Goal: Task Accomplishment & Management: Manage account settings

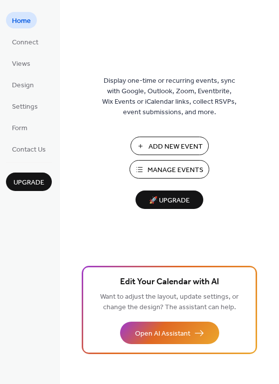
click at [183, 169] on span "Manage Events" at bounding box center [176, 170] width 56 height 10
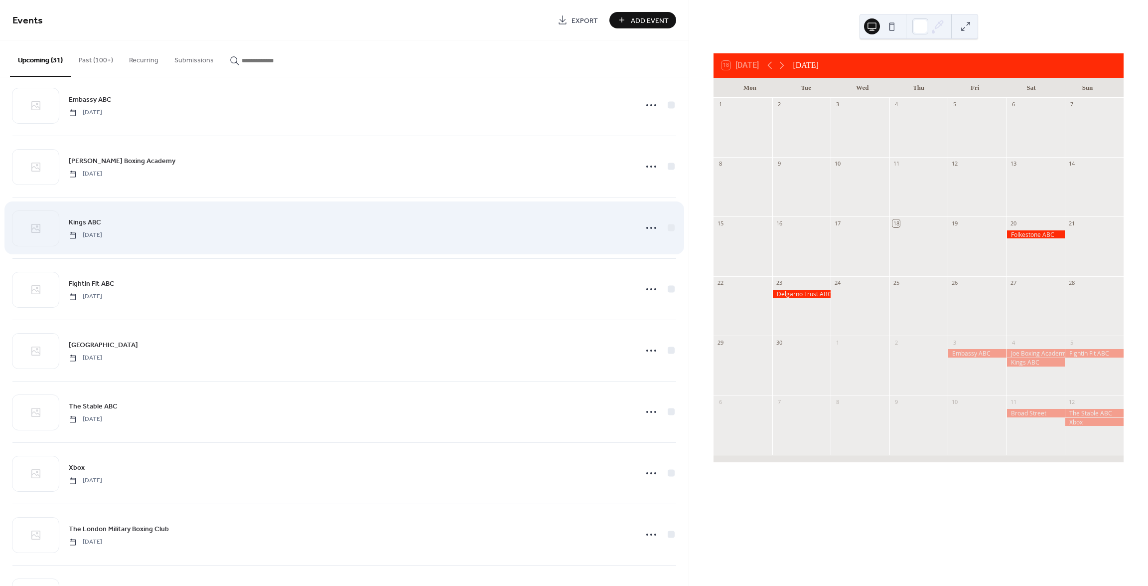
scroll to position [199, 0]
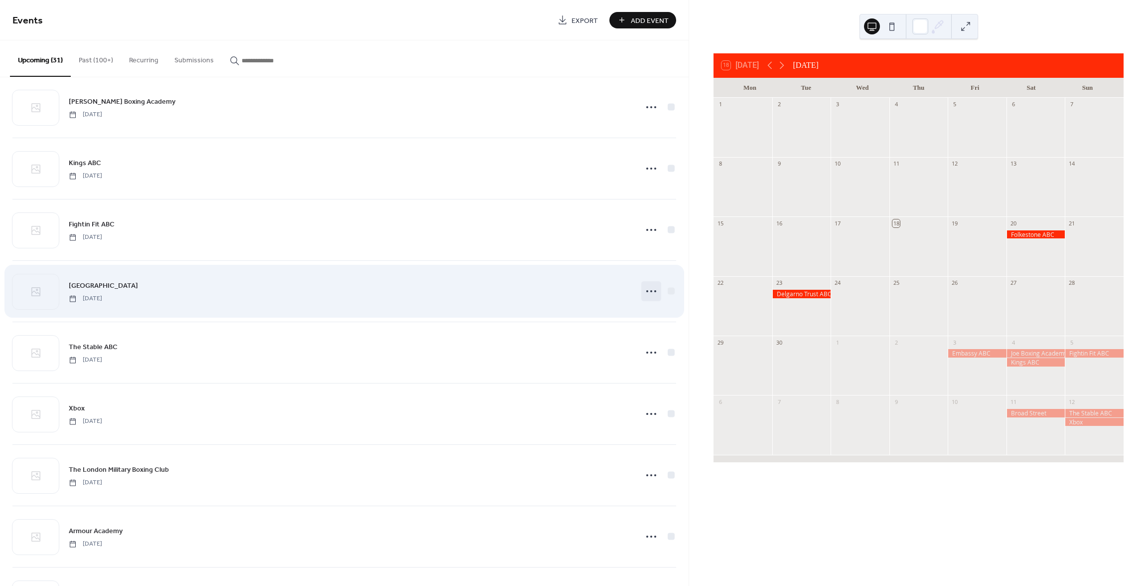
click at [646, 290] on circle at bounding box center [647, 291] width 2 height 2
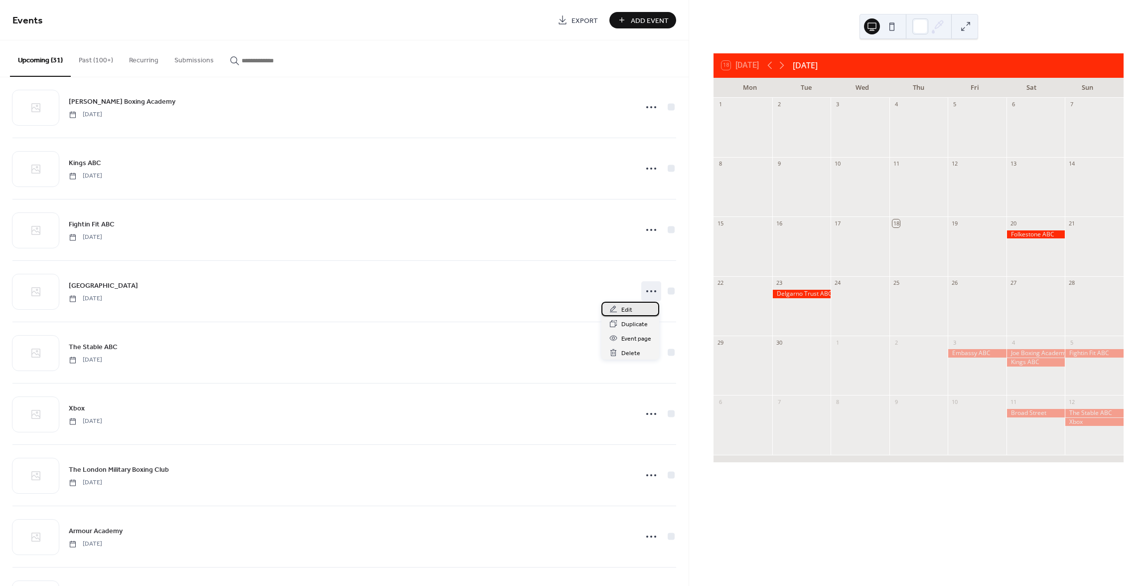
click at [631, 308] on span "Edit" at bounding box center [627, 310] width 11 height 10
